Goal: Task Accomplishment & Management: Manage account settings

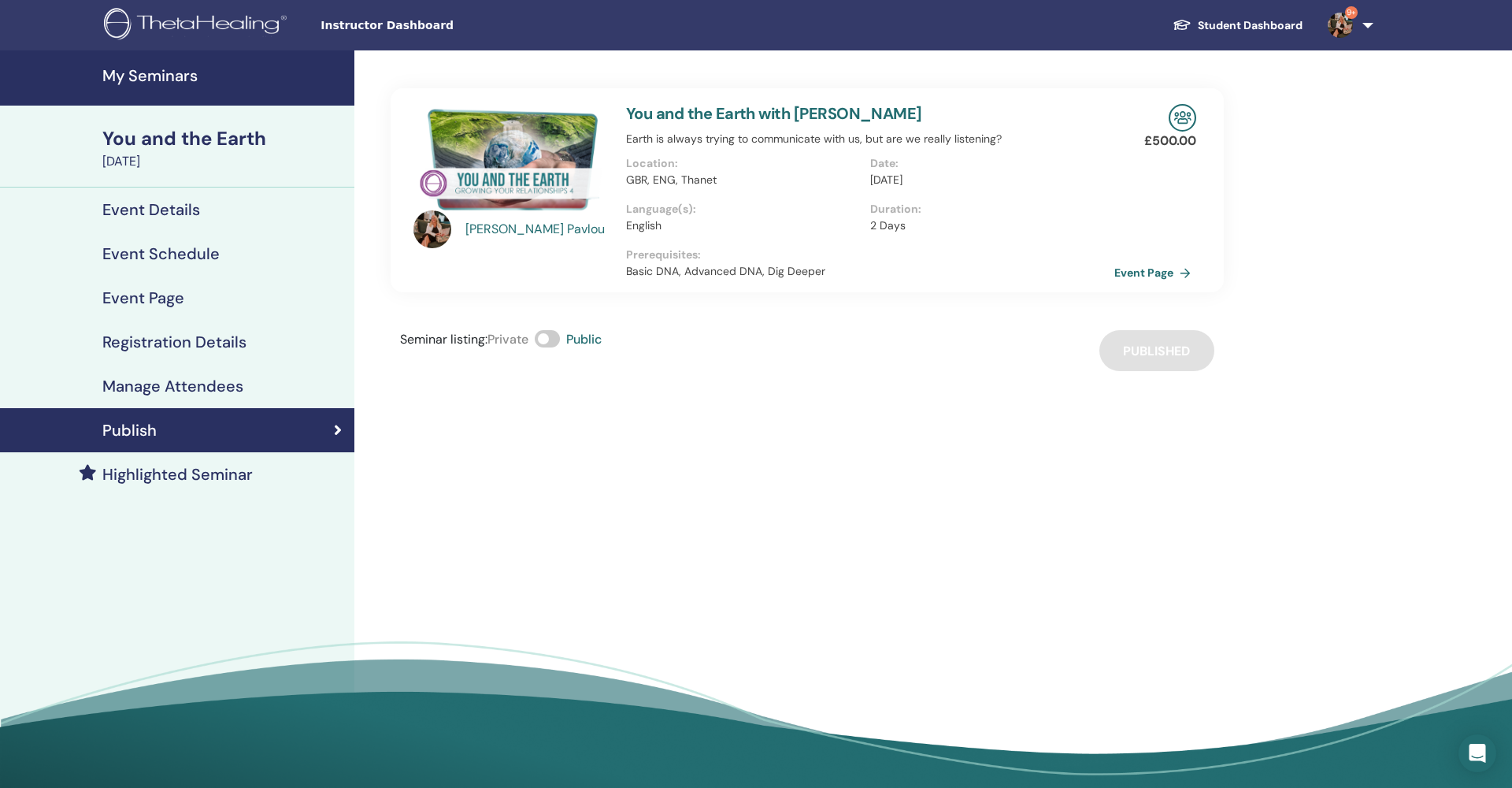
click at [157, 76] on h4 "My Seminars" at bounding box center [224, 76] width 242 height 19
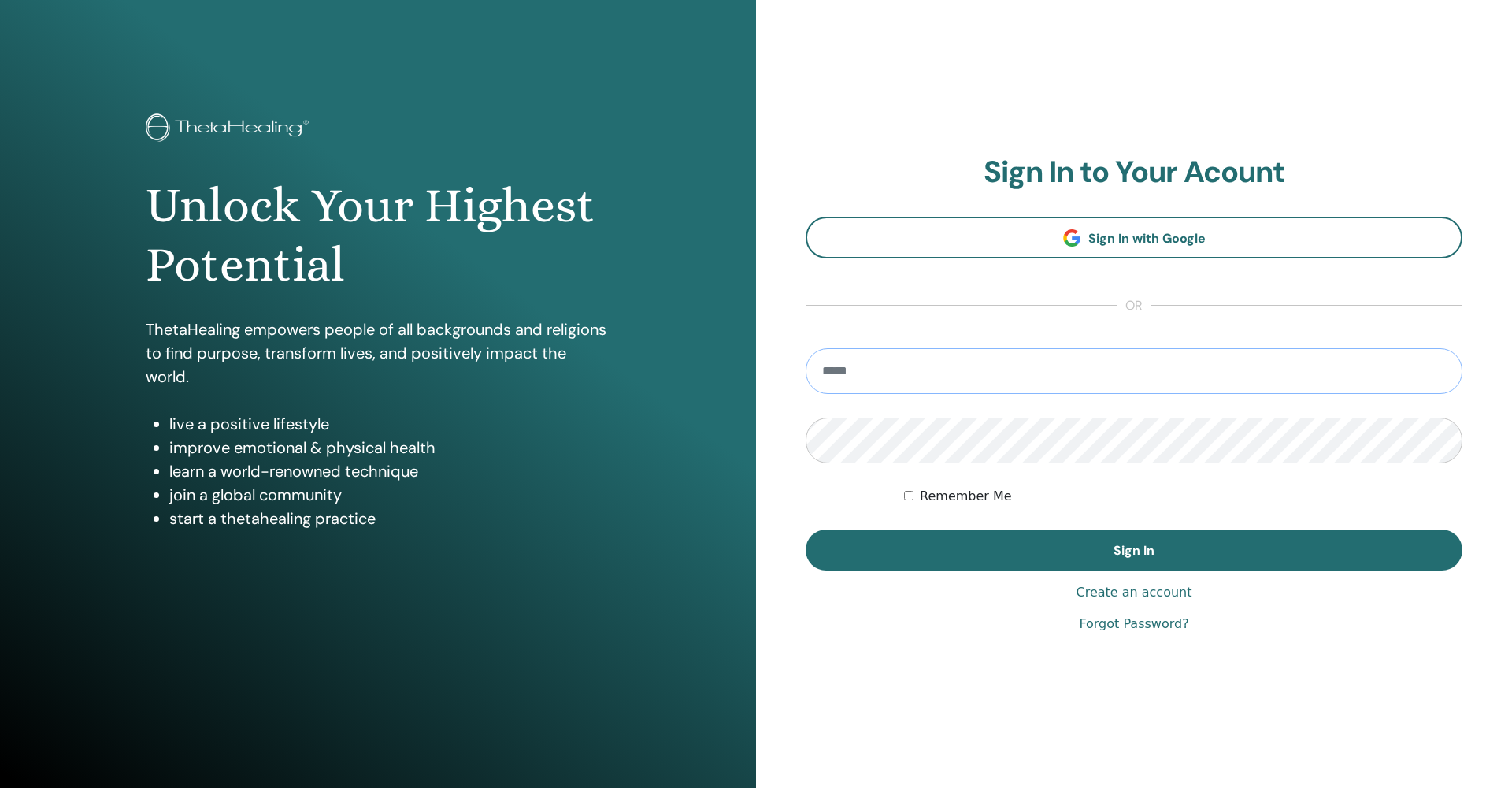
type input "**********"
click at [1134, 550] on button "Sign In" at bounding box center [1133, 550] width 656 height 41
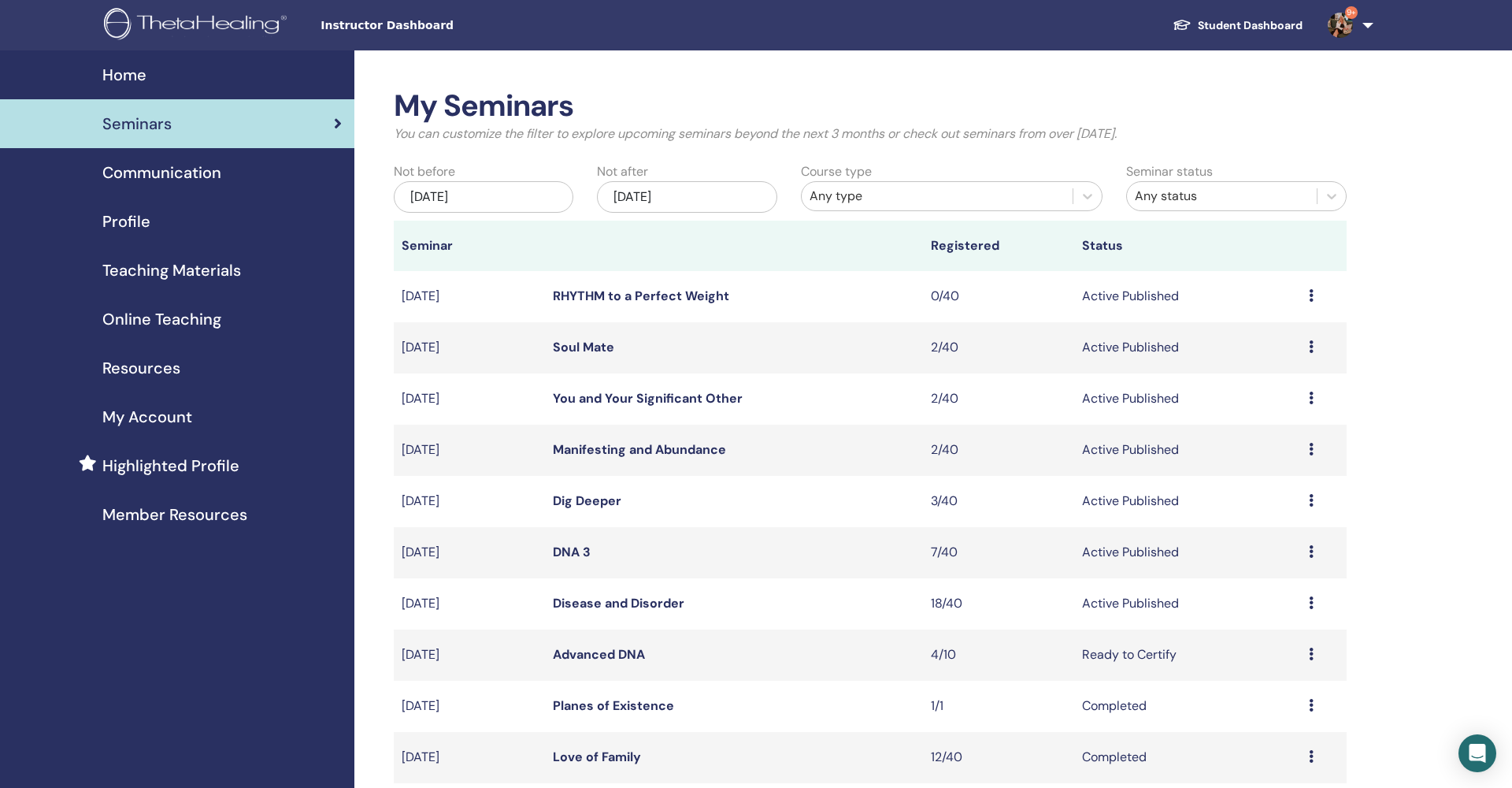
click at [457, 196] on div "Jul/14, 2025" at bounding box center [483, 196] width 179 height 31
click at [405, 237] on span "Previous Month" at bounding box center [405, 235] width 0 height 17
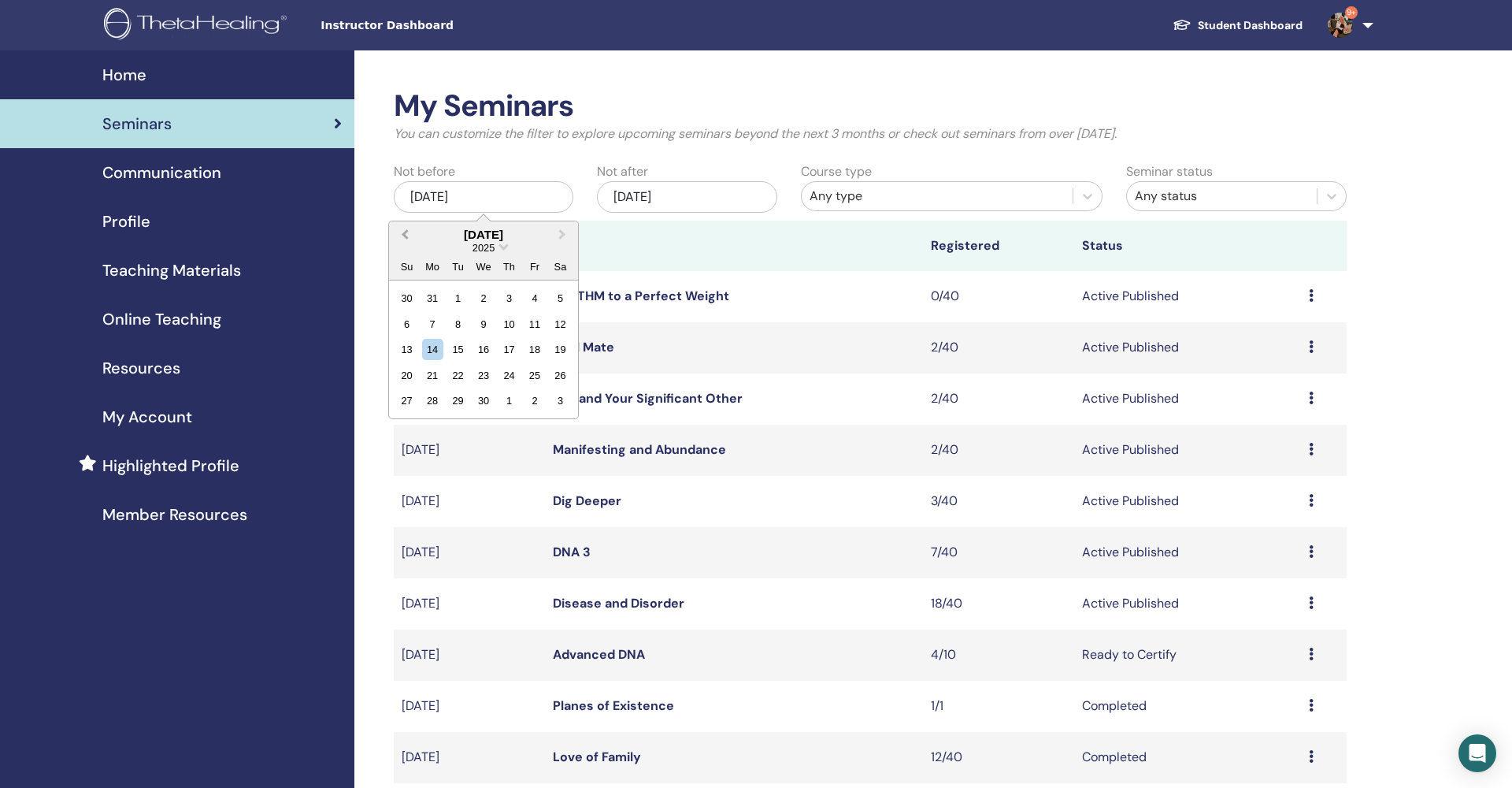
click at [405, 237] on span "Previous Month" at bounding box center [405, 235] width 0 height 17
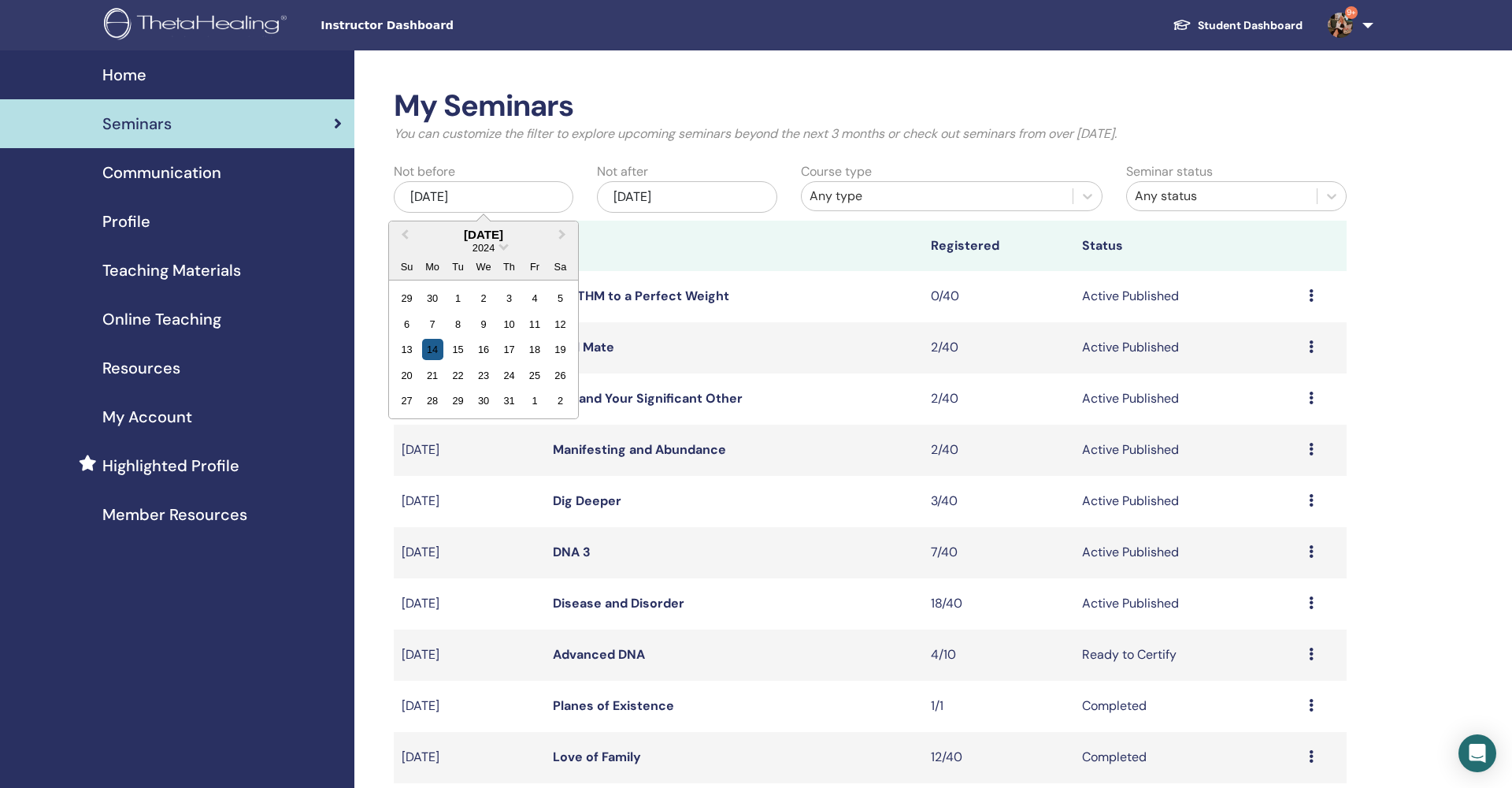
click at [436, 349] on div "14" at bounding box center [432, 349] width 21 height 21
click at [570, 551] on link "DNA 3" at bounding box center [571, 552] width 38 height 17
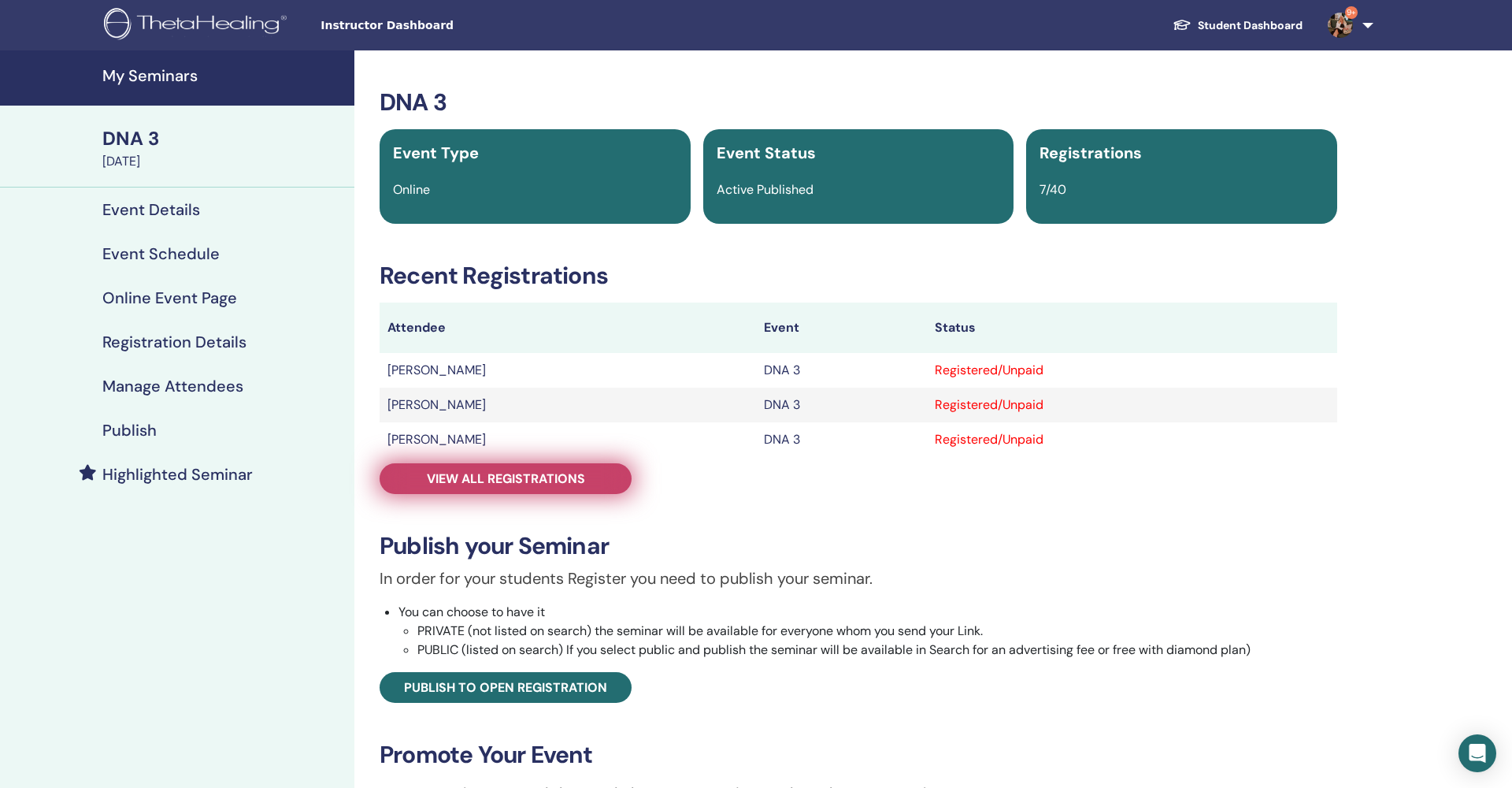
click at [522, 488] on link "View all registrations" at bounding box center [505, 478] width 252 height 30
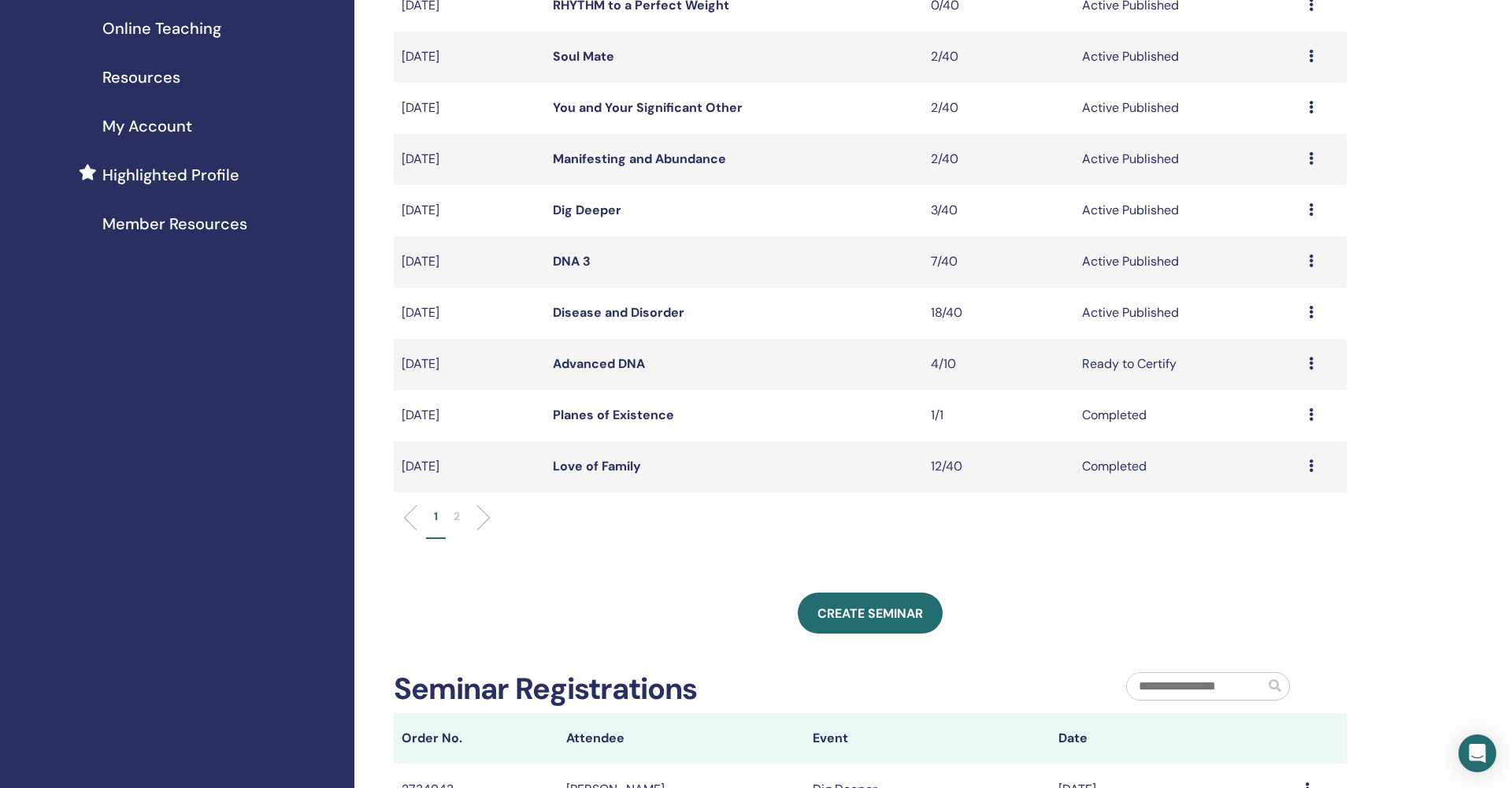
scroll to position [295, 0]
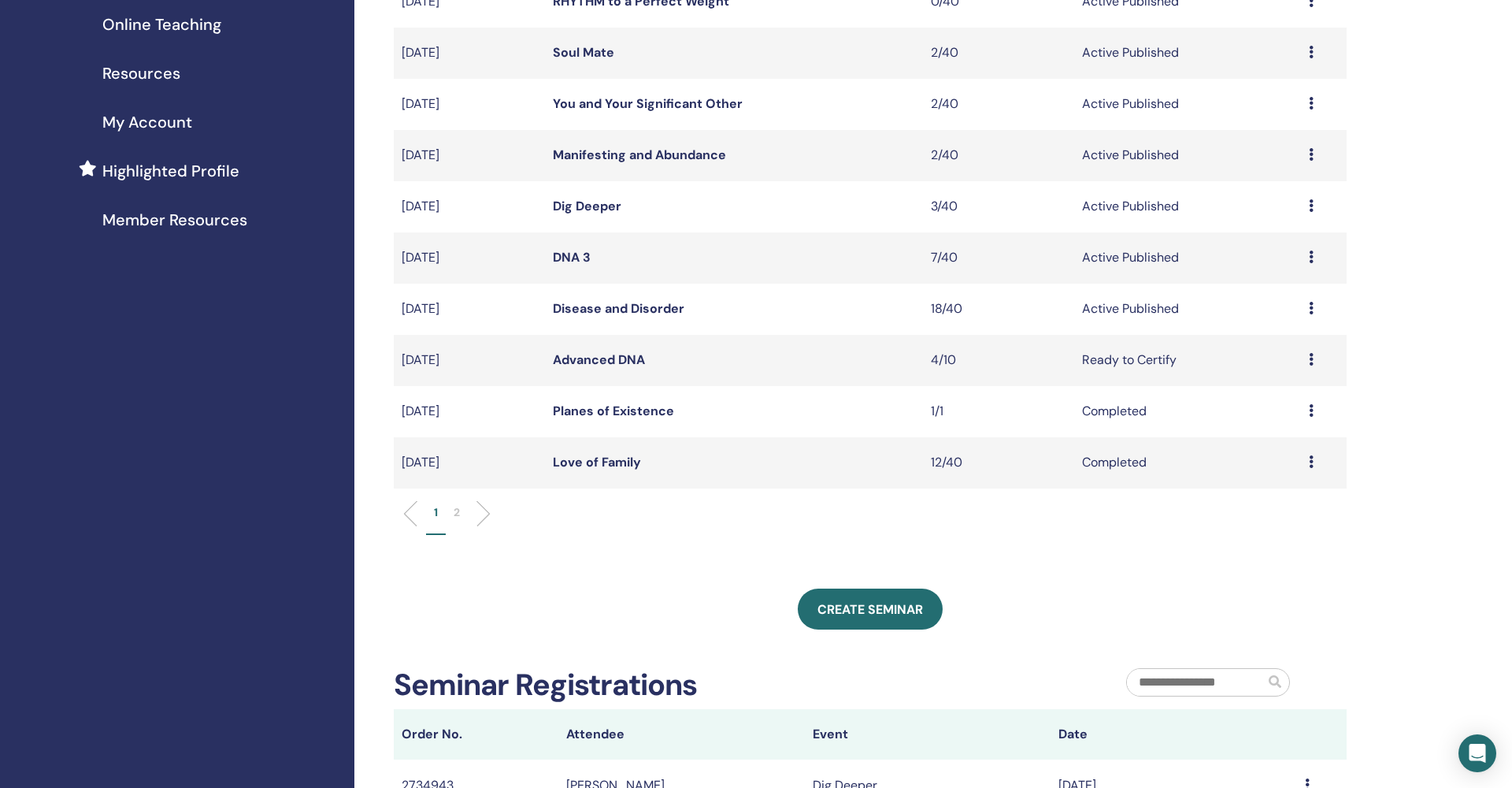
click at [458, 511] on p "2" at bounding box center [456, 513] width 6 height 17
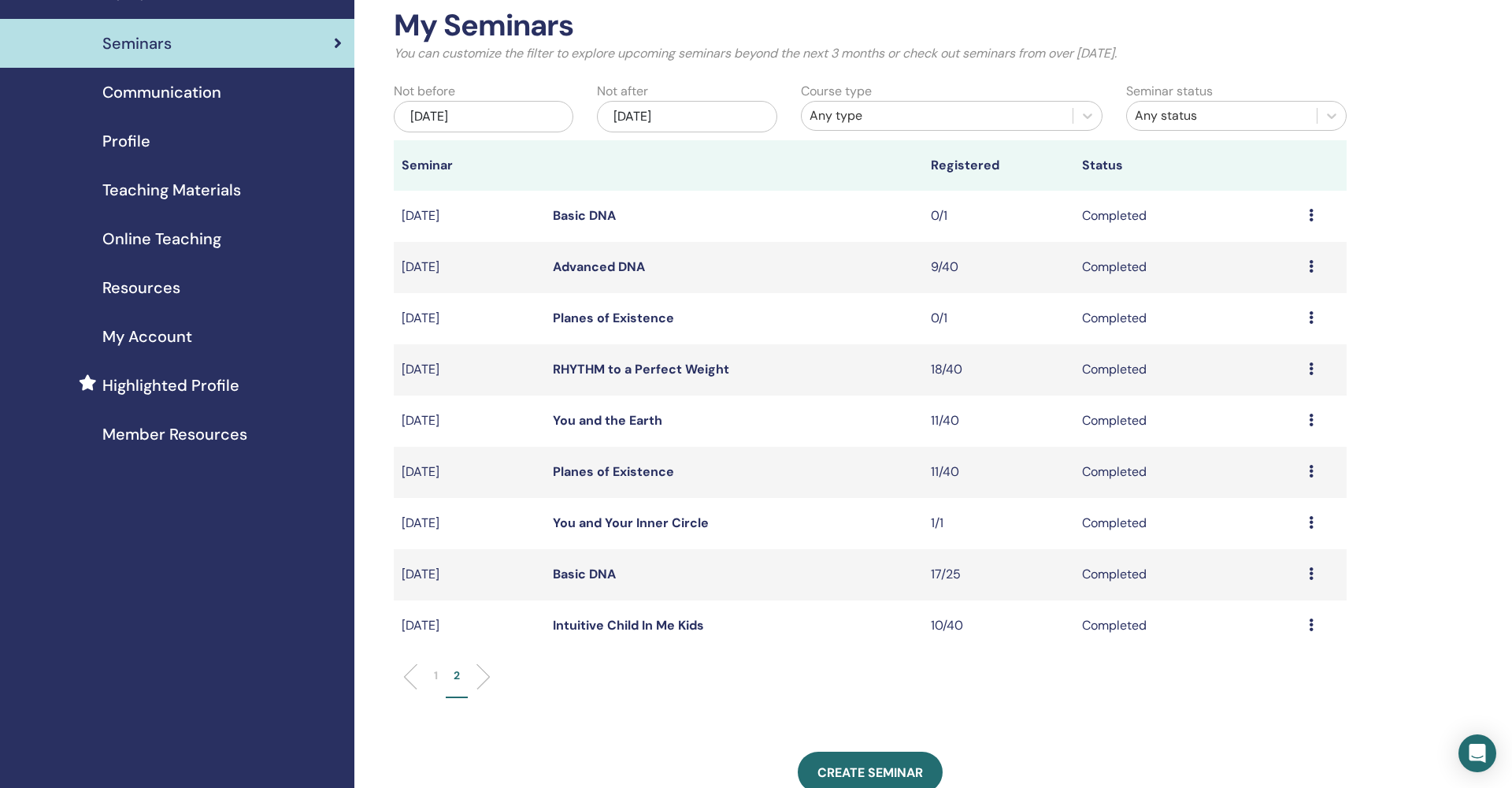
scroll to position [78, 0]
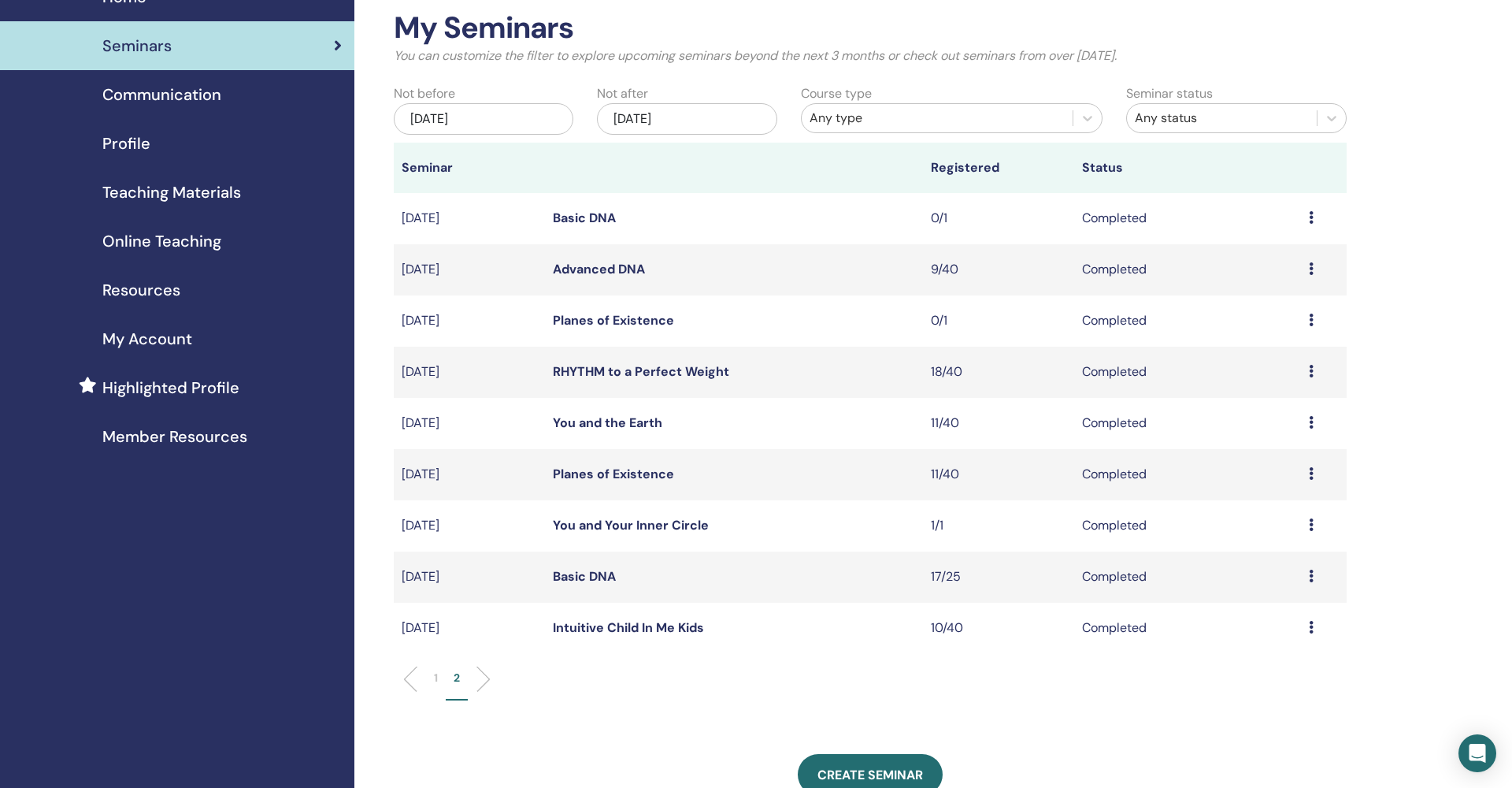
click at [485, 117] on div "Jul/14, 2025" at bounding box center [483, 119] width 179 height 31
click at [405, 162] on button "Previous Month" at bounding box center [403, 157] width 25 height 25
click at [405, 159] on span "Previous Month" at bounding box center [405, 157] width 0 height 17
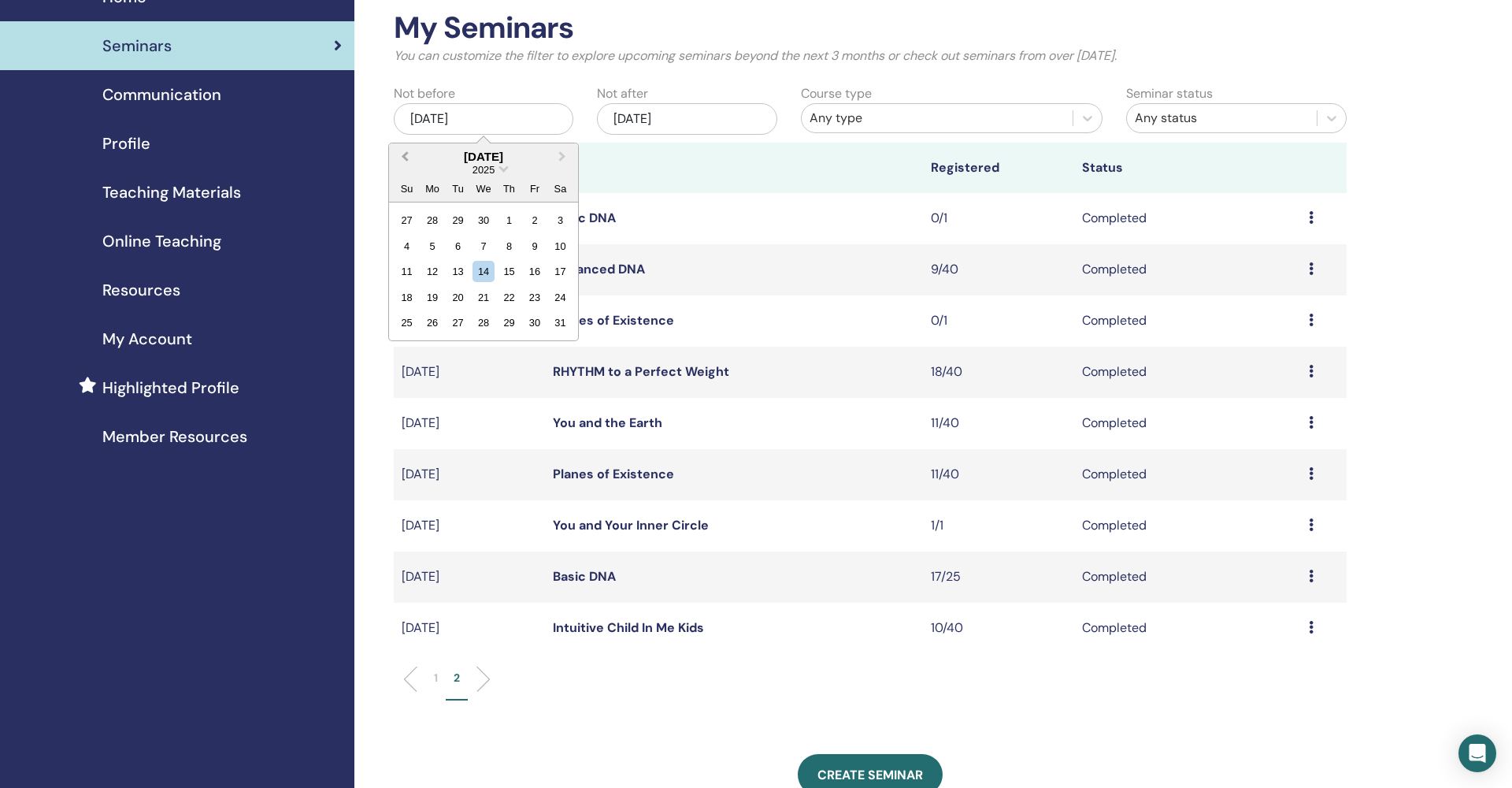
click at [405, 159] on span "Previous Month" at bounding box center [405, 157] width 0 height 17
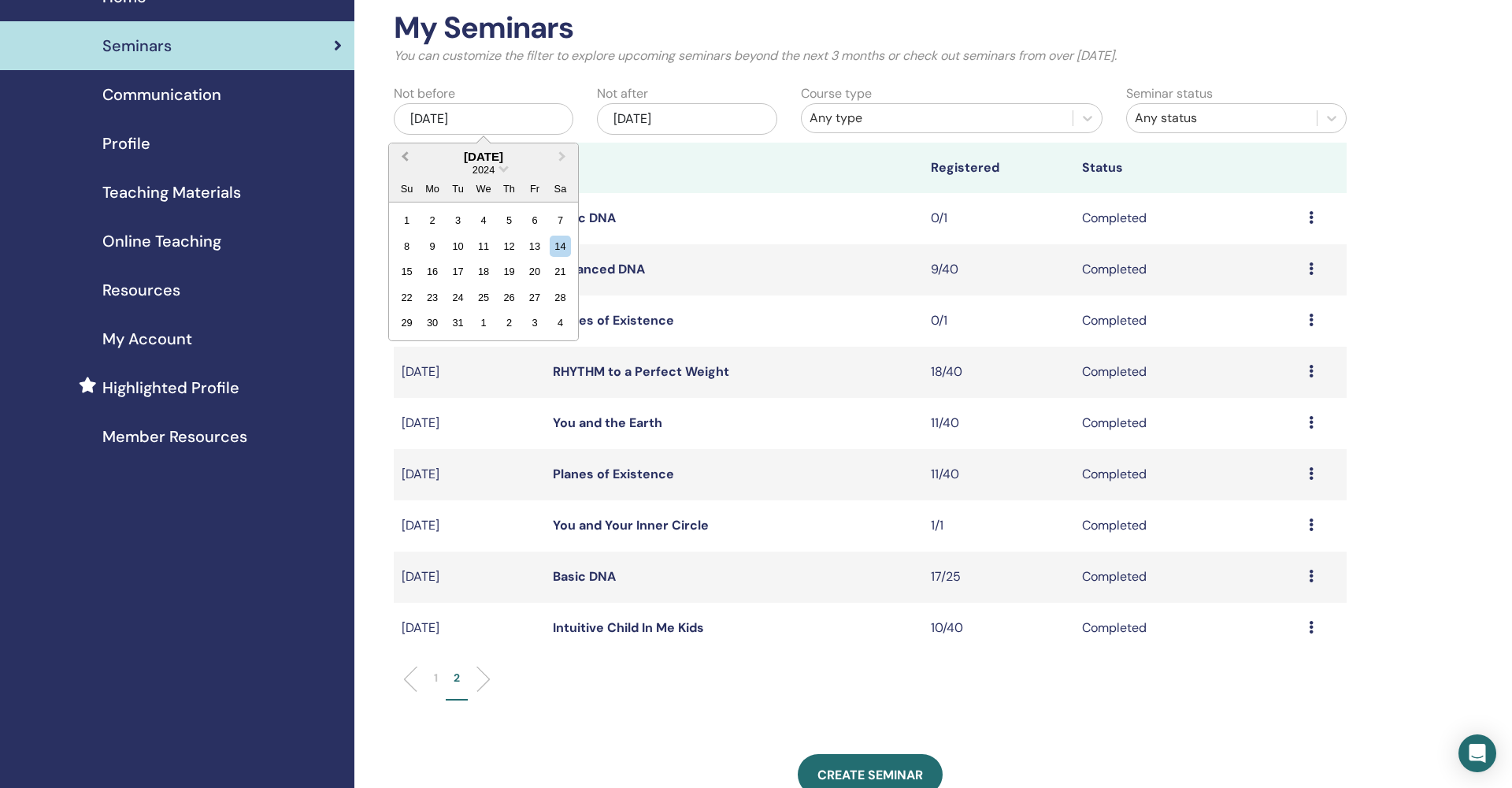
click at [405, 159] on span "Previous Month" at bounding box center [405, 157] width 0 height 17
click at [459, 242] on div "10" at bounding box center [458, 246] width 21 height 21
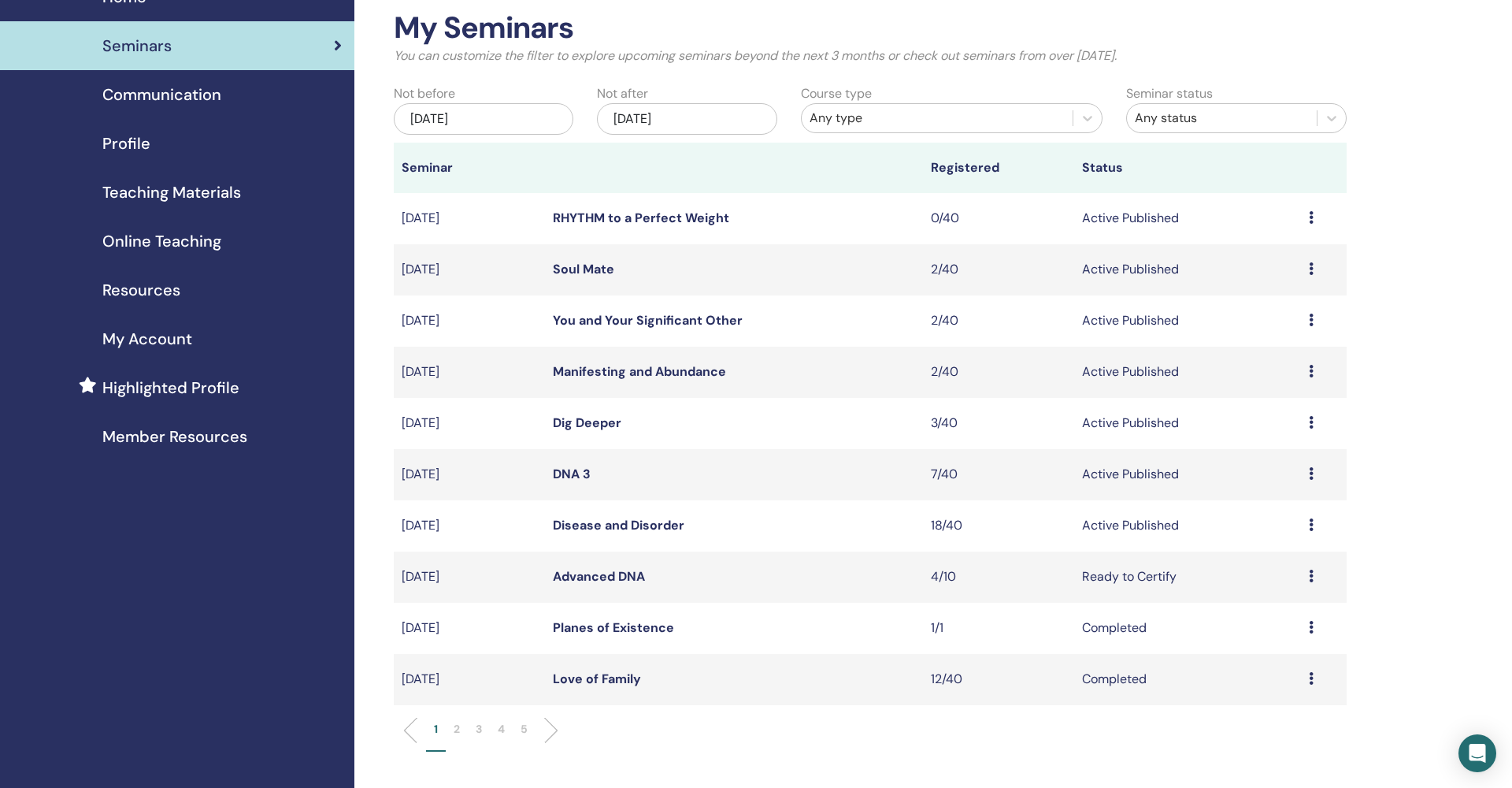
click at [459, 727] on p "2" at bounding box center [456, 729] width 6 height 17
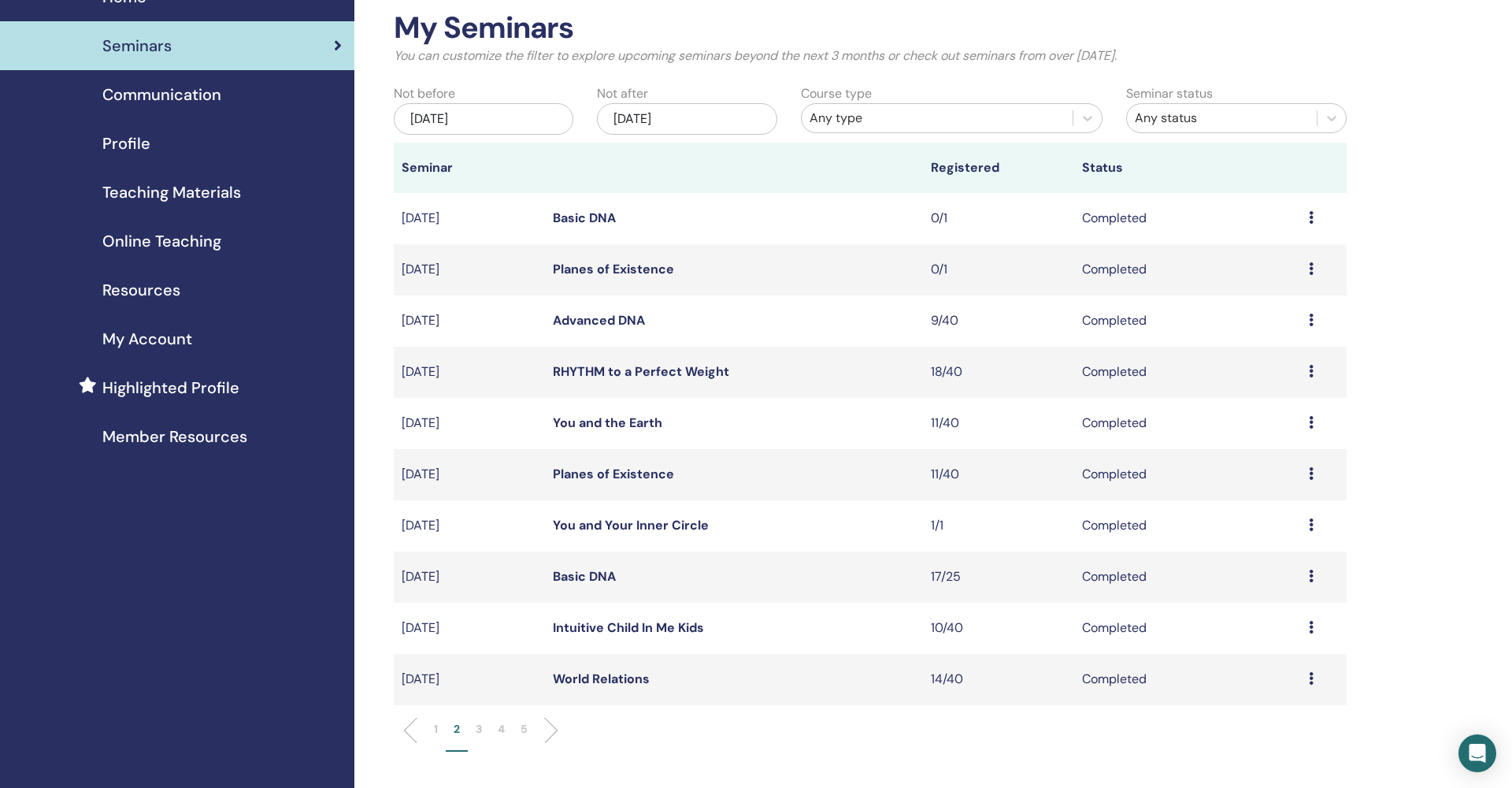
click at [480, 731] on p "3" at bounding box center [478, 729] width 6 height 17
click at [503, 731] on p "4" at bounding box center [501, 729] width 7 height 17
click at [569, 318] on link "DNA 3" at bounding box center [571, 321] width 38 height 17
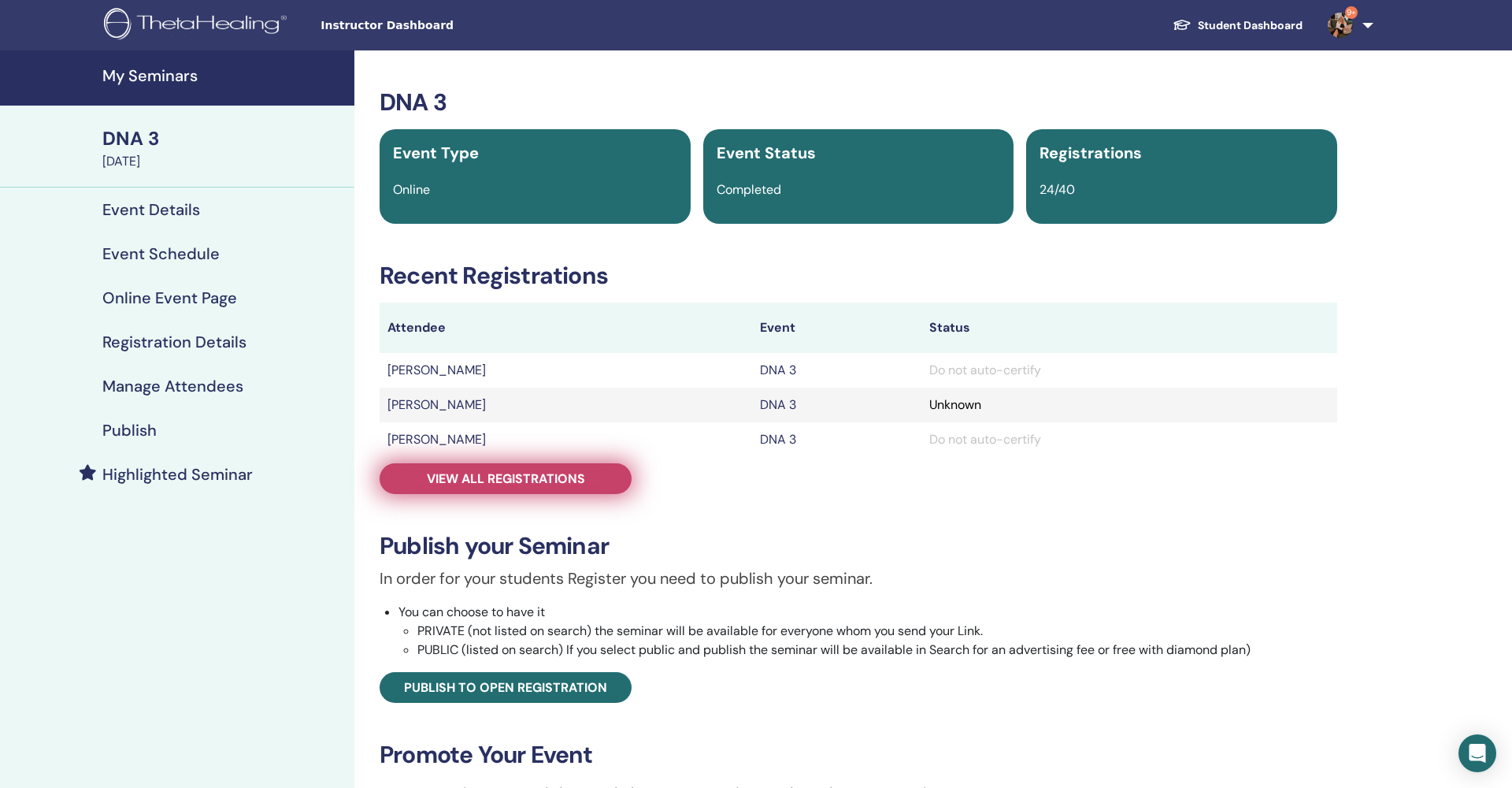
click at [537, 472] on span "View all registrations" at bounding box center [506, 479] width 158 height 17
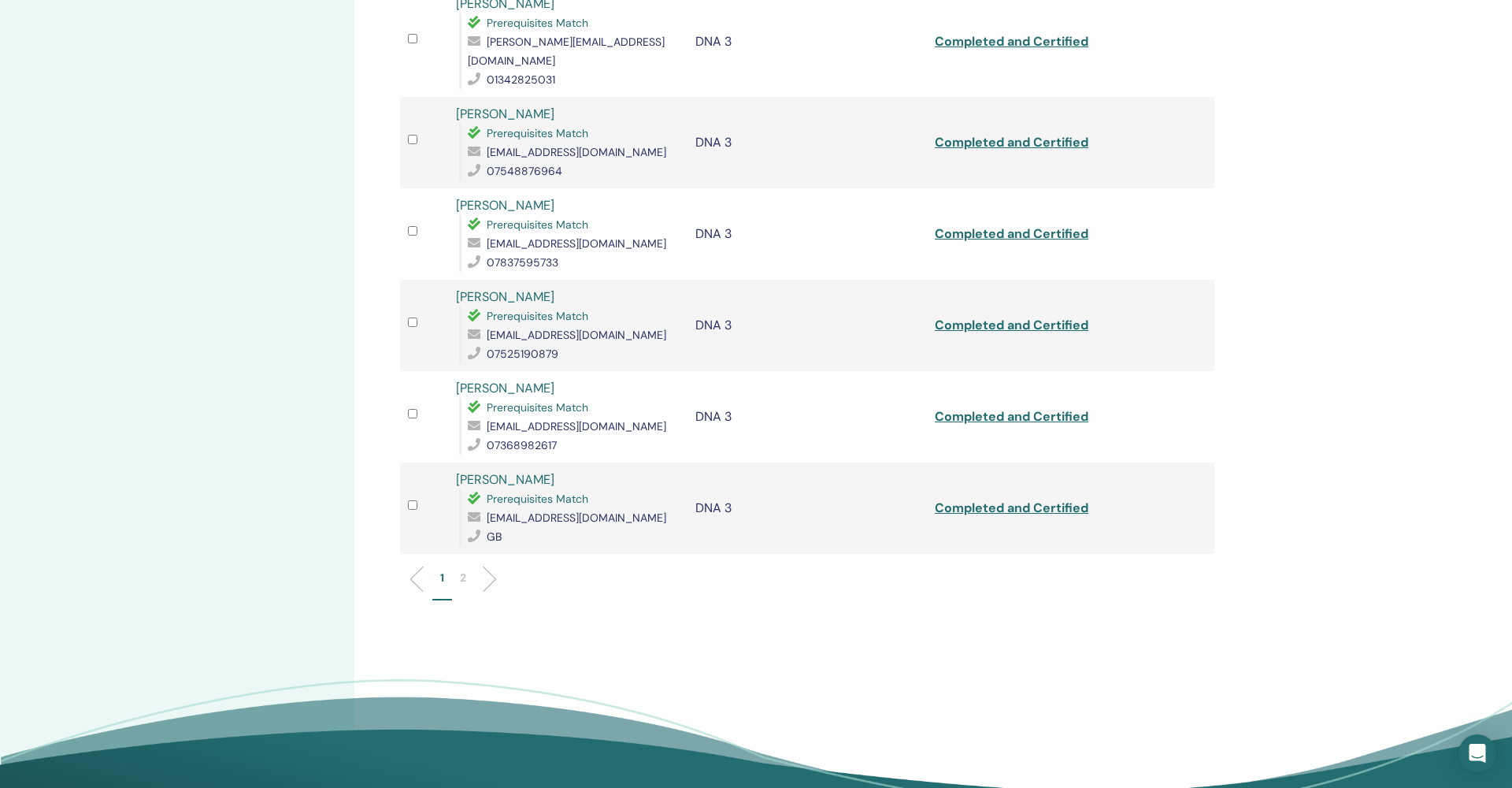
click at [463, 570] on p "2" at bounding box center [463, 578] width 6 height 17
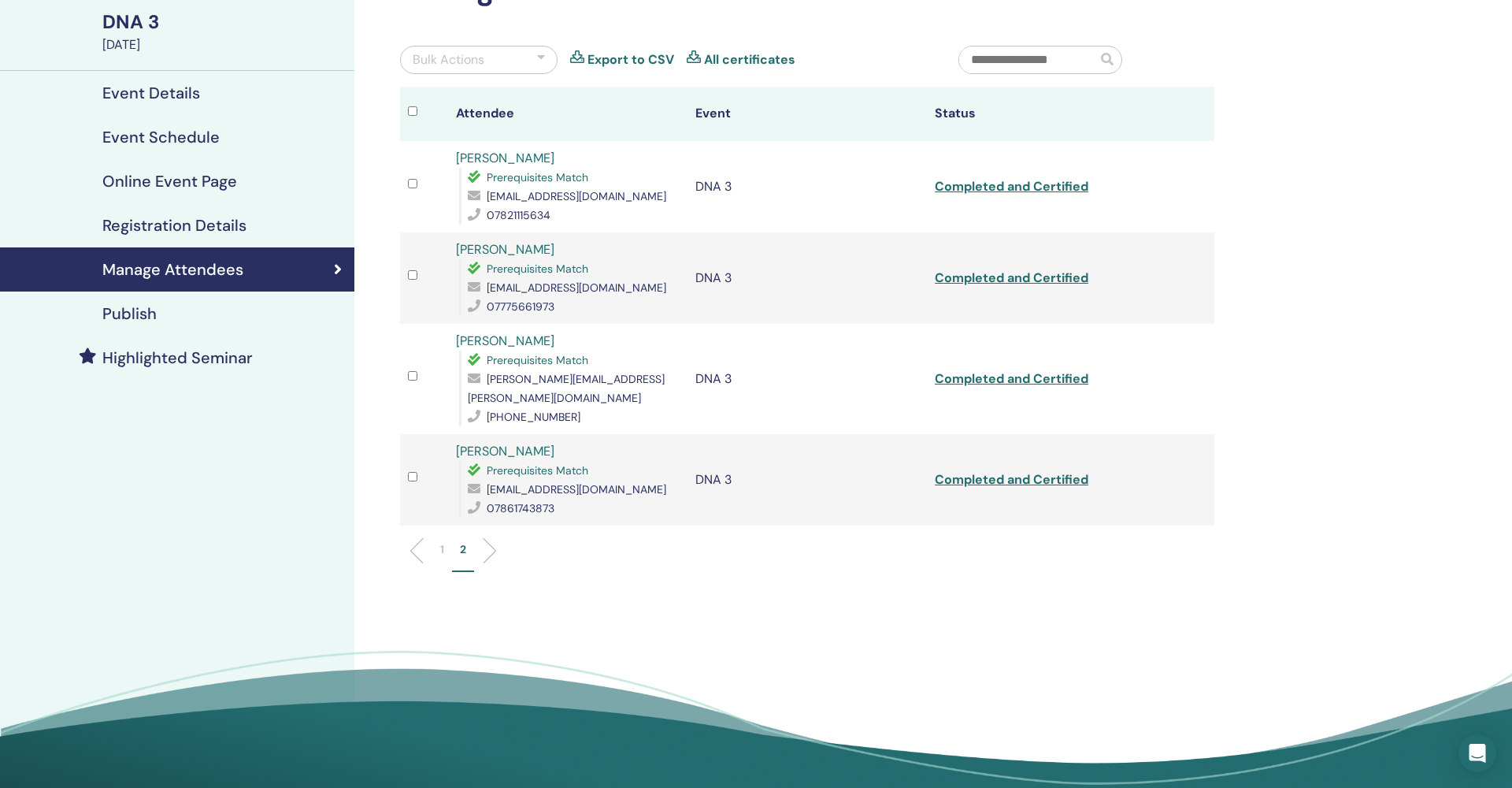
scroll to position [114, 0]
